Goal: Task Accomplishment & Management: Use online tool/utility

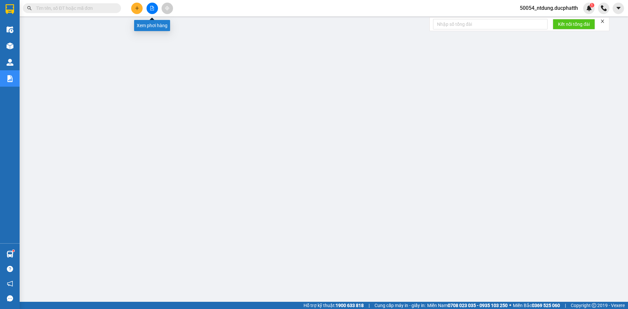
click at [156, 6] on button at bounding box center [151, 8] width 11 height 11
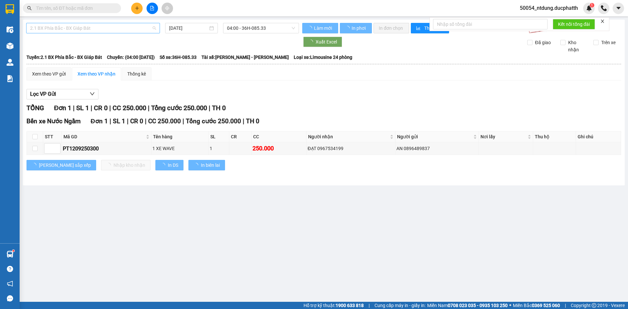
drag, startPoint x: 112, startPoint y: 30, endPoint x: 111, endPoint y: 46, distance: 16.4
click at [111, 30] on span "2.1 BX Phía Bắc - BX Giáp Bát" at bounding box center [93, 28] width 126 height 10
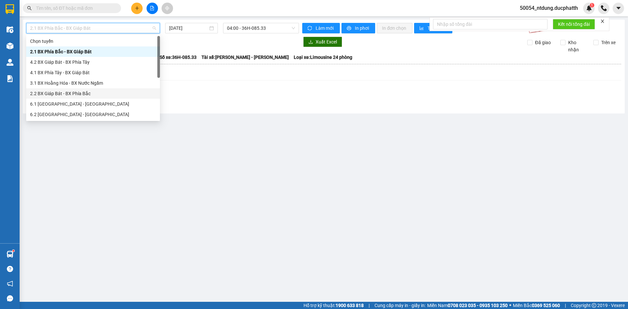
scroll to position [52, 0]
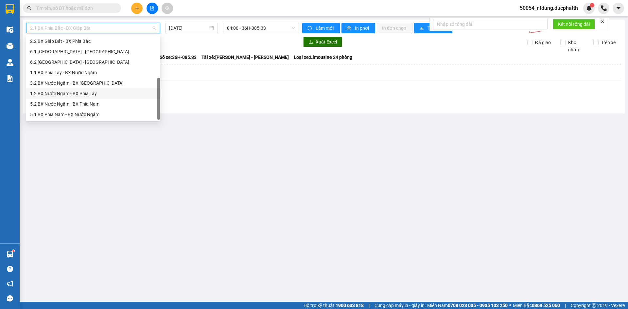
click at [81, 94] on div "1.2 BX Nước Ngầm - BX Phía Tây" at bounding box center [93, 93] width 126 height 7
type input "[DATE]"
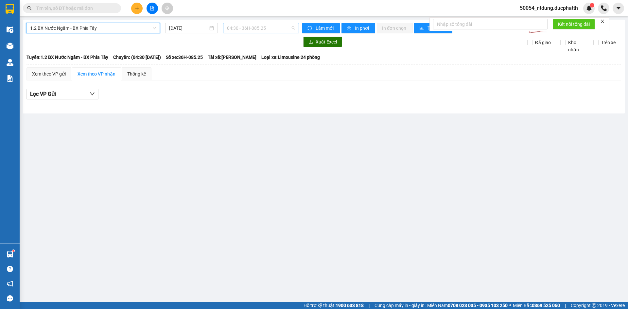
drag, startPoint x: 265, startPoint y: 32, endPoint x: 263, endPoint y: 57, distance: 25.0
click at [264, 32] on span "04:30 - 36H-085.25" at bounding box center [261, 28] width 68 height 10
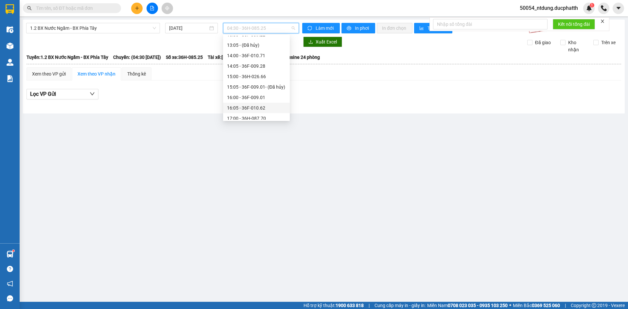
scroll to position [196, 0]
click at [257, 46] on div "15:00 - 36H-026.66" at bounding box center [256, 43] width 59 height 7
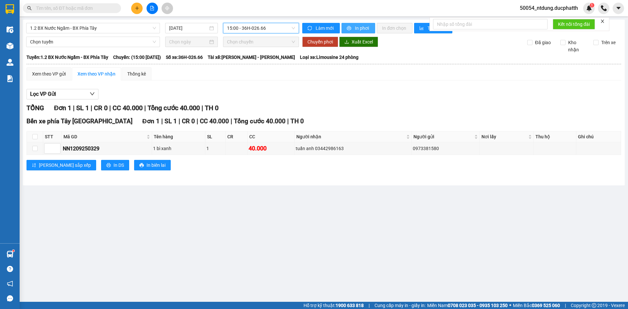
click at [358, 27] on span "In phơi" at bounding box center [362, 28] width 15 height 7
